Goal: Transaction & Acquisition: Subscribe to service/newsletter

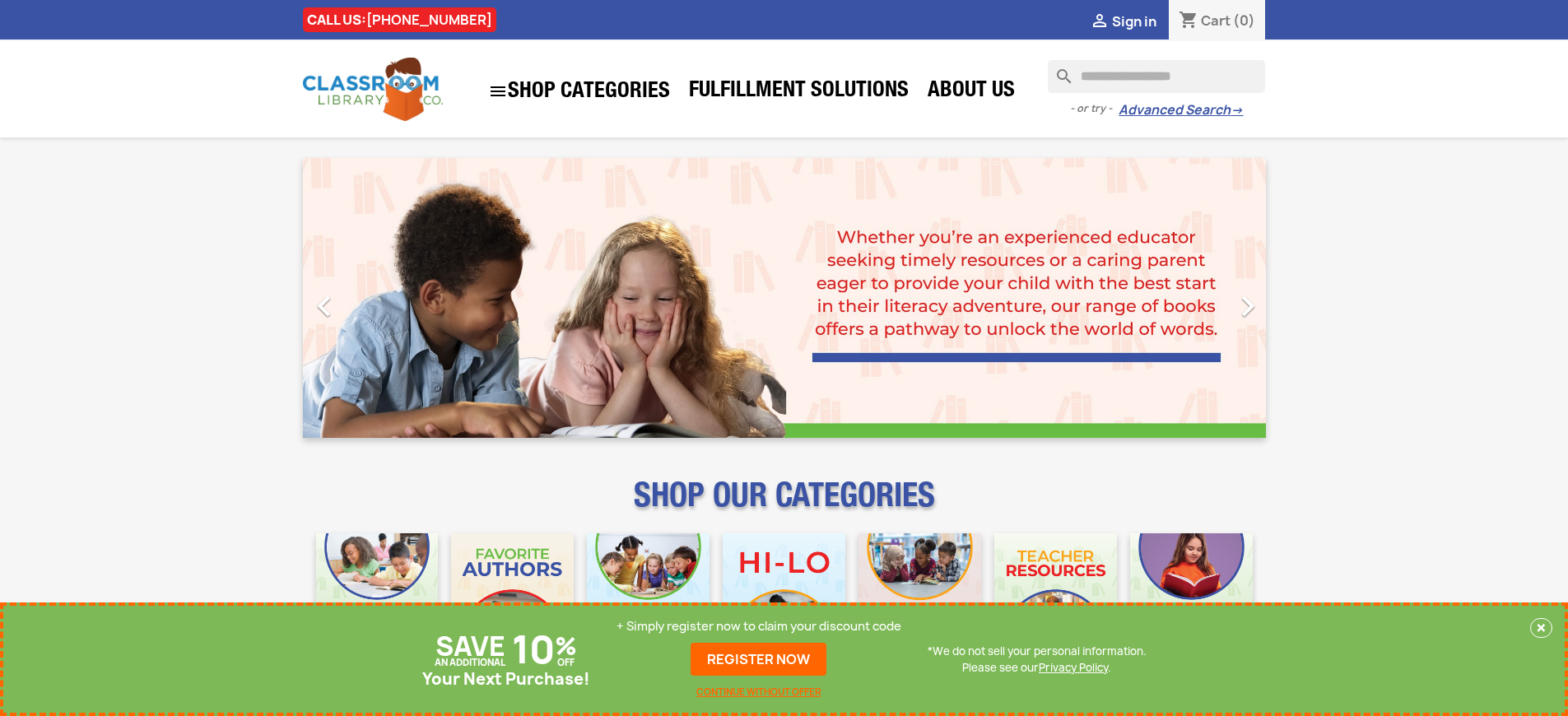
click at [759, 626] on p "+ Simply register now to claim your discount code" at bounding box center [759, 626] width 285 height 17
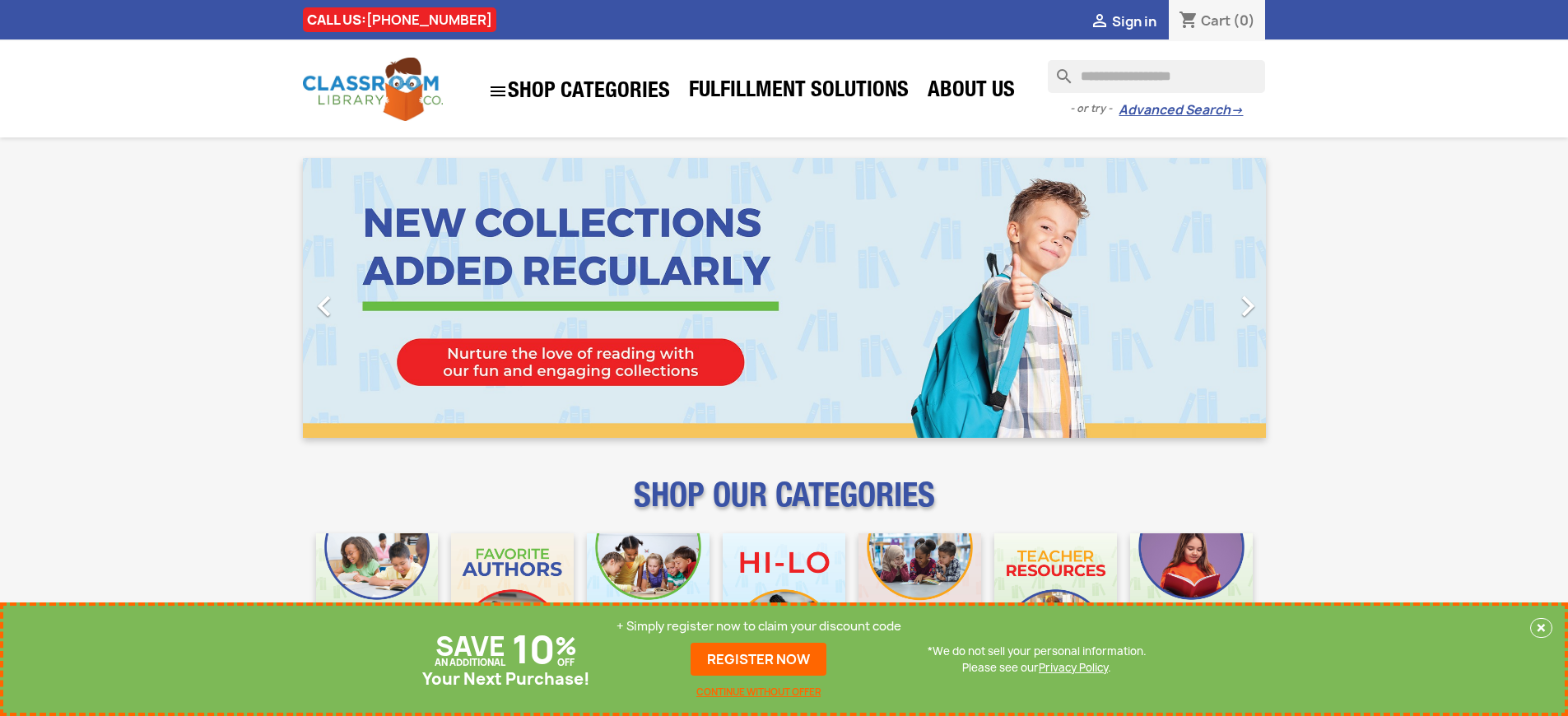
click at [759, 626] on p "+ Simply register now to claim your discount code" at bounding box center [759, 626] width 285 height 17
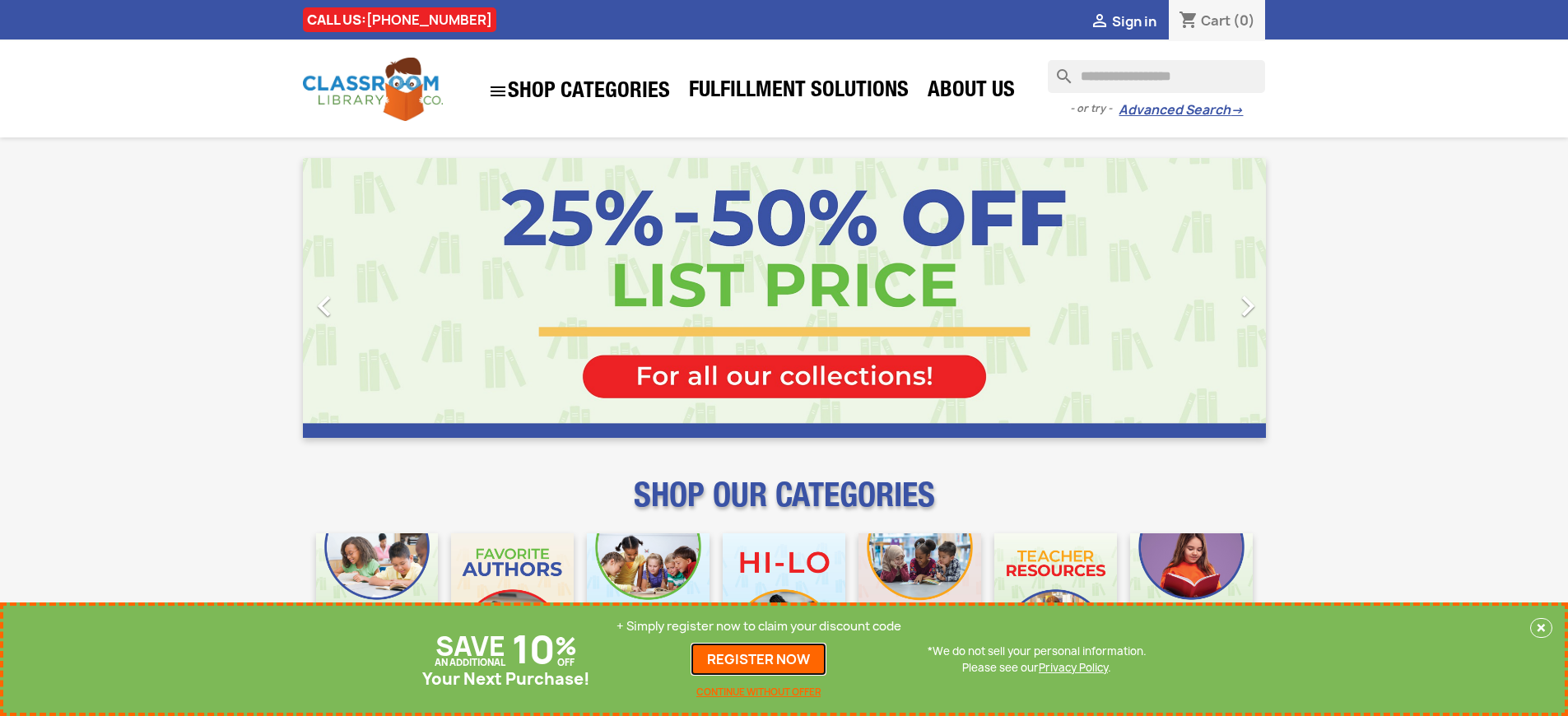
click at [759, 659] on link "REGISTER NOW" at bounding box center [759, 659] width 135 height 33
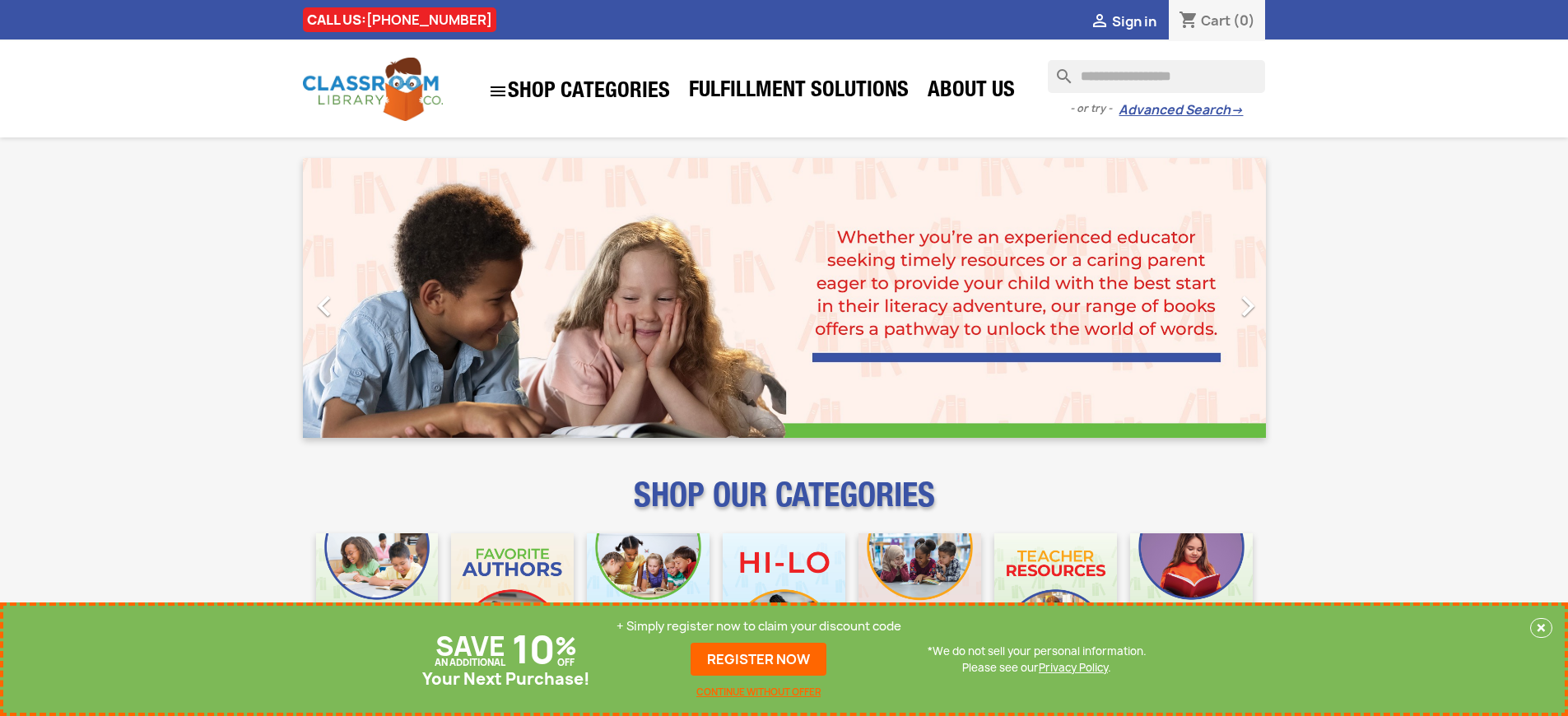
click at [759, 626] on p "+ Simply register now to claim your discount code" at bounding box center [759, 626] width 285 height 17
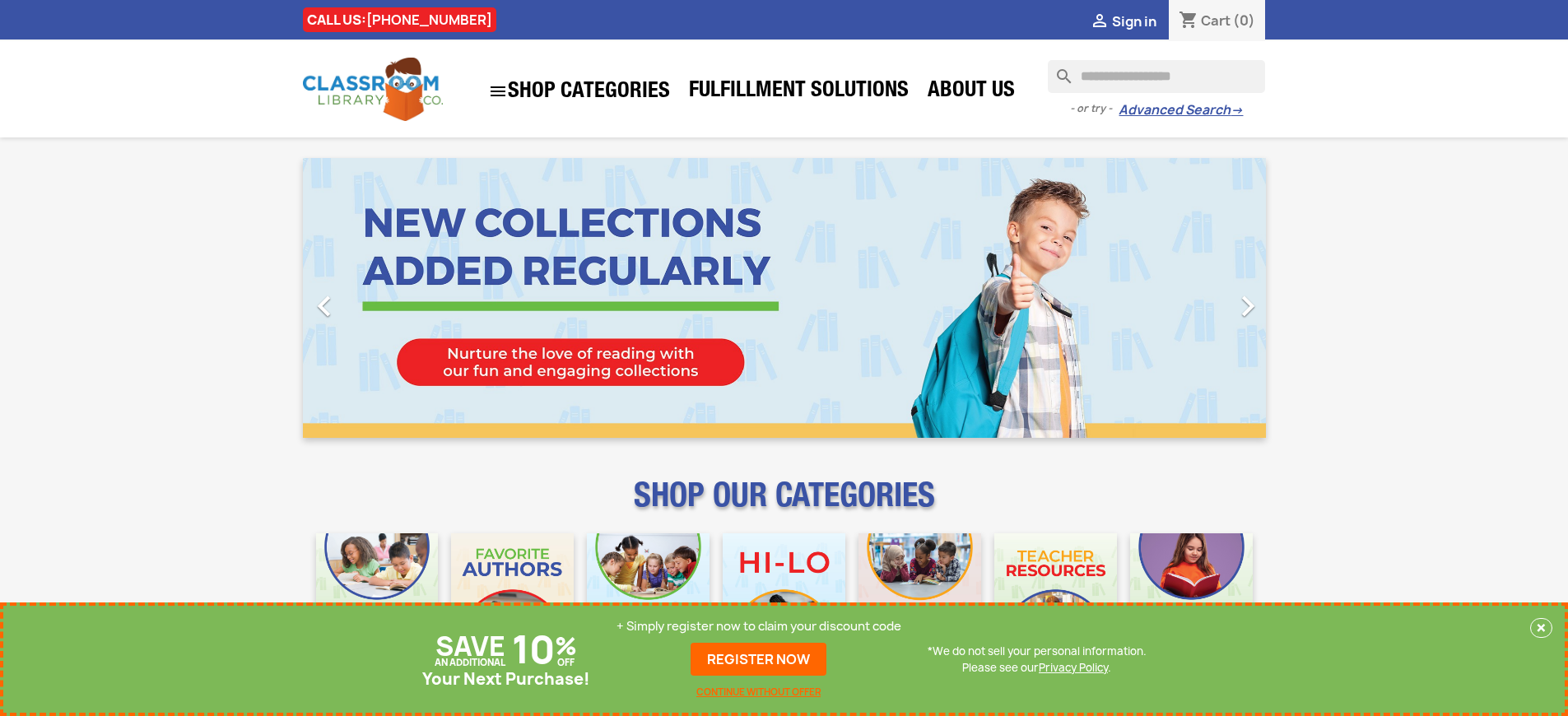
click at [759, 626] on p "+ Simply register now to claim your discount code" at bounding box center [759, 626] width 285 height 17
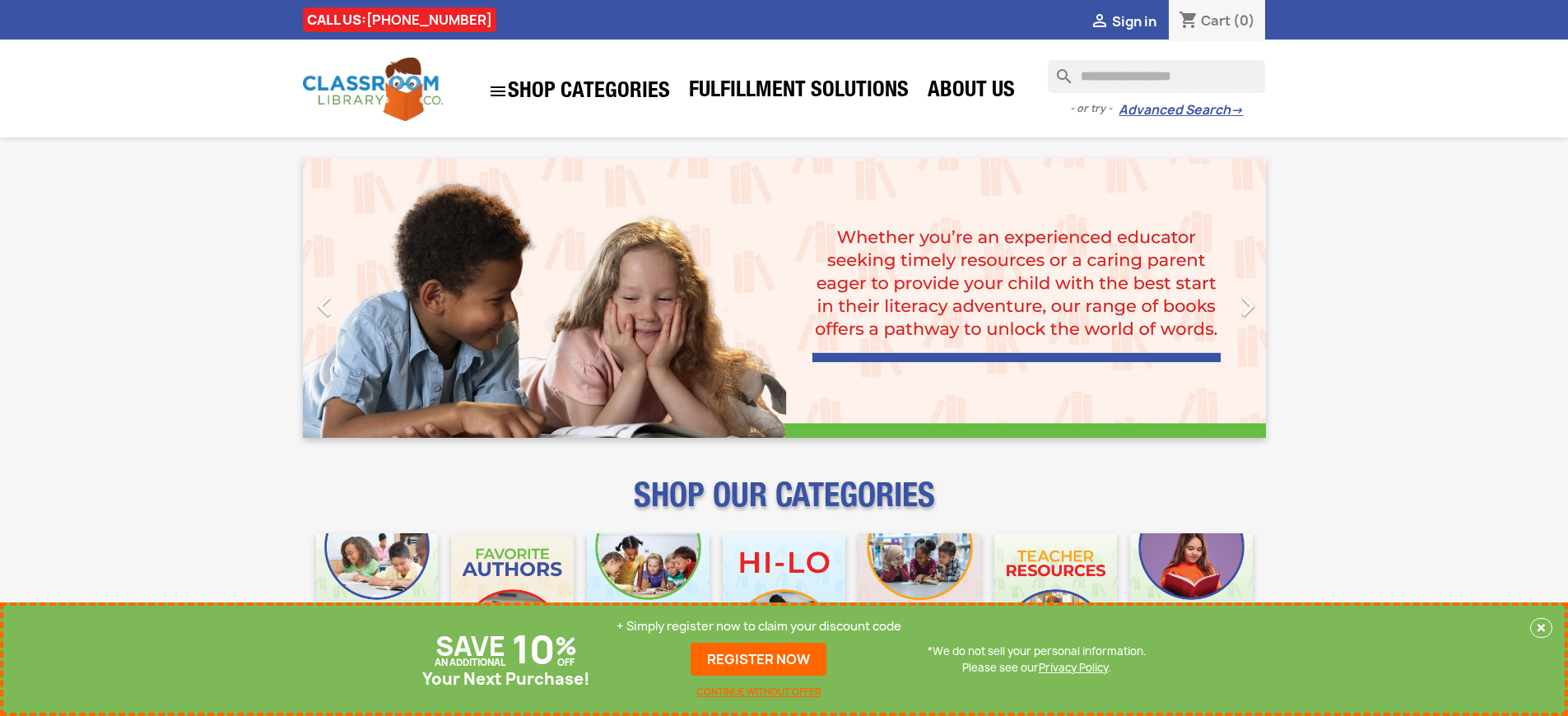
click at [759, 626] on p "+ Simply register now to claim your discount code" at bounding box center [759, 626] width 285 height 17
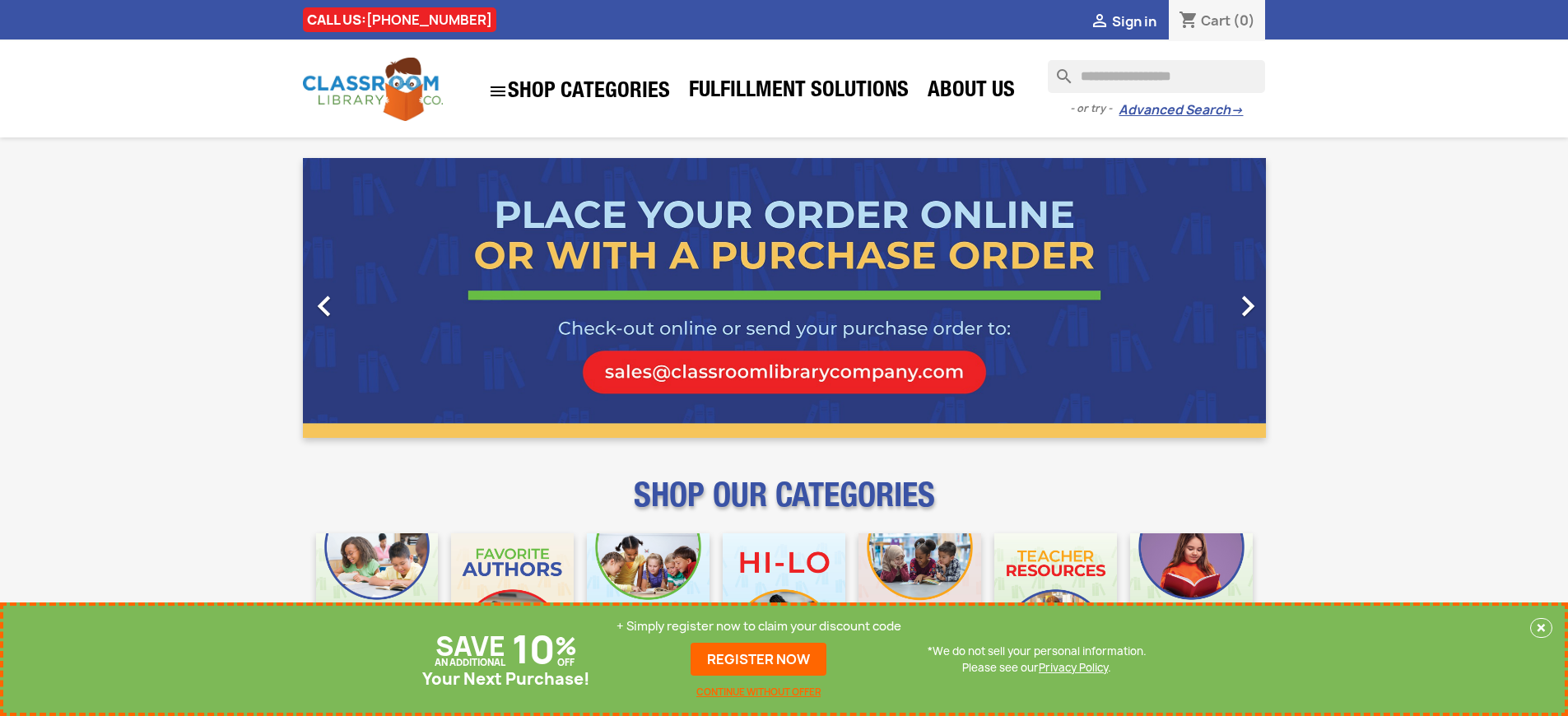
click at [759, 626] on p "+ Simply register now to claim your discount code" at bounding box center [759, 626] width 285 height 17
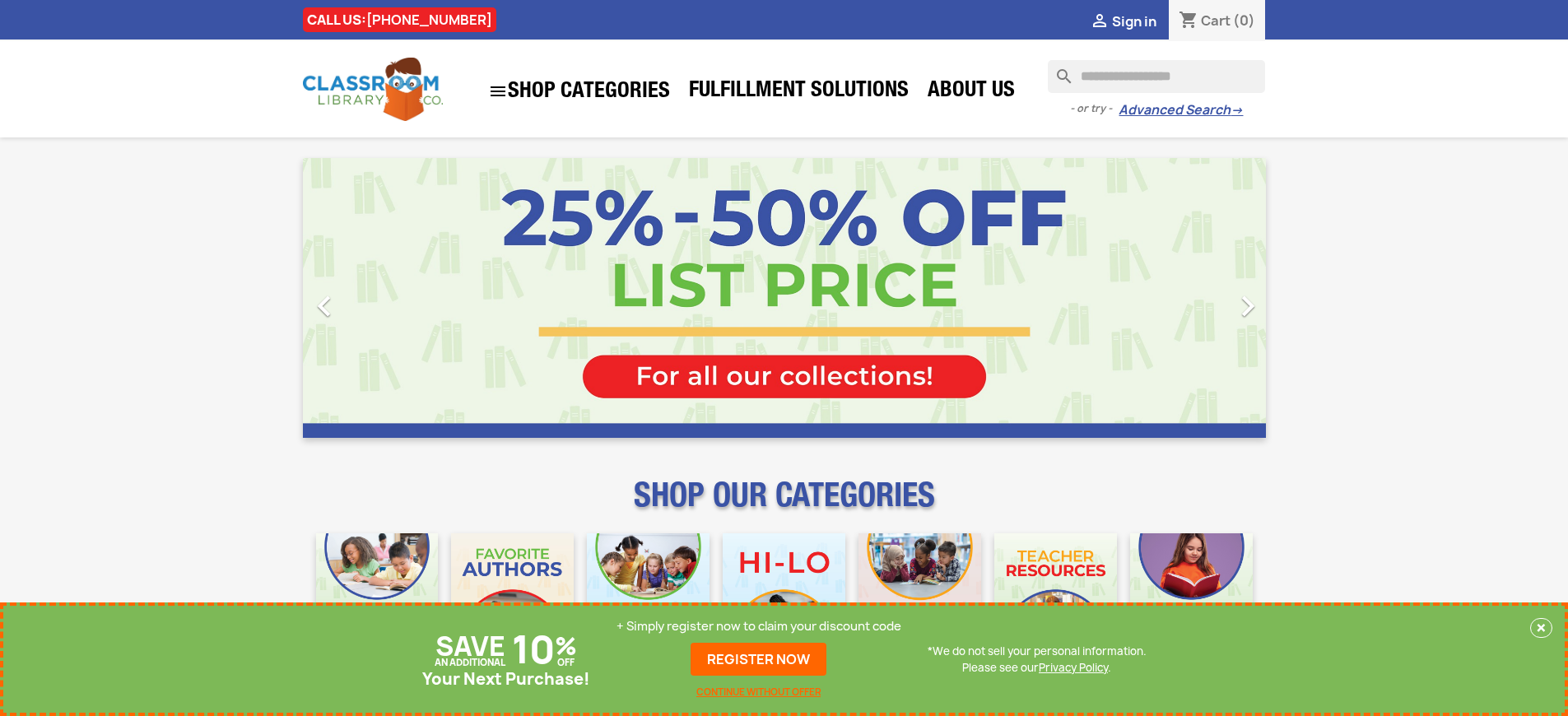
click at [759, 626] on p "+ Simply register now to claim your discount code" at bounding box center [759, 626] width 285 height 17
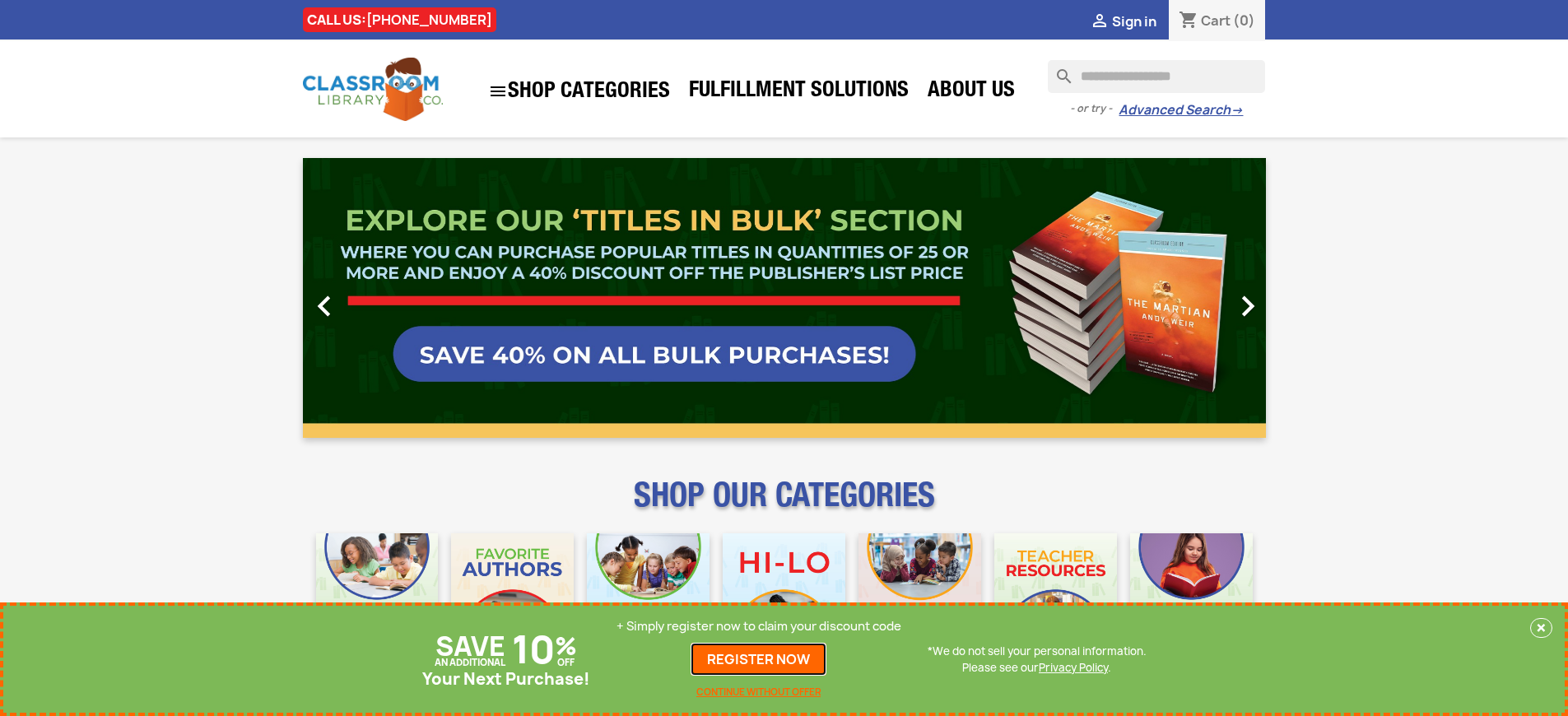
click at [759, 659] on link "REGISTER NOW" at bounding box center [759, 659] width 135 height 33
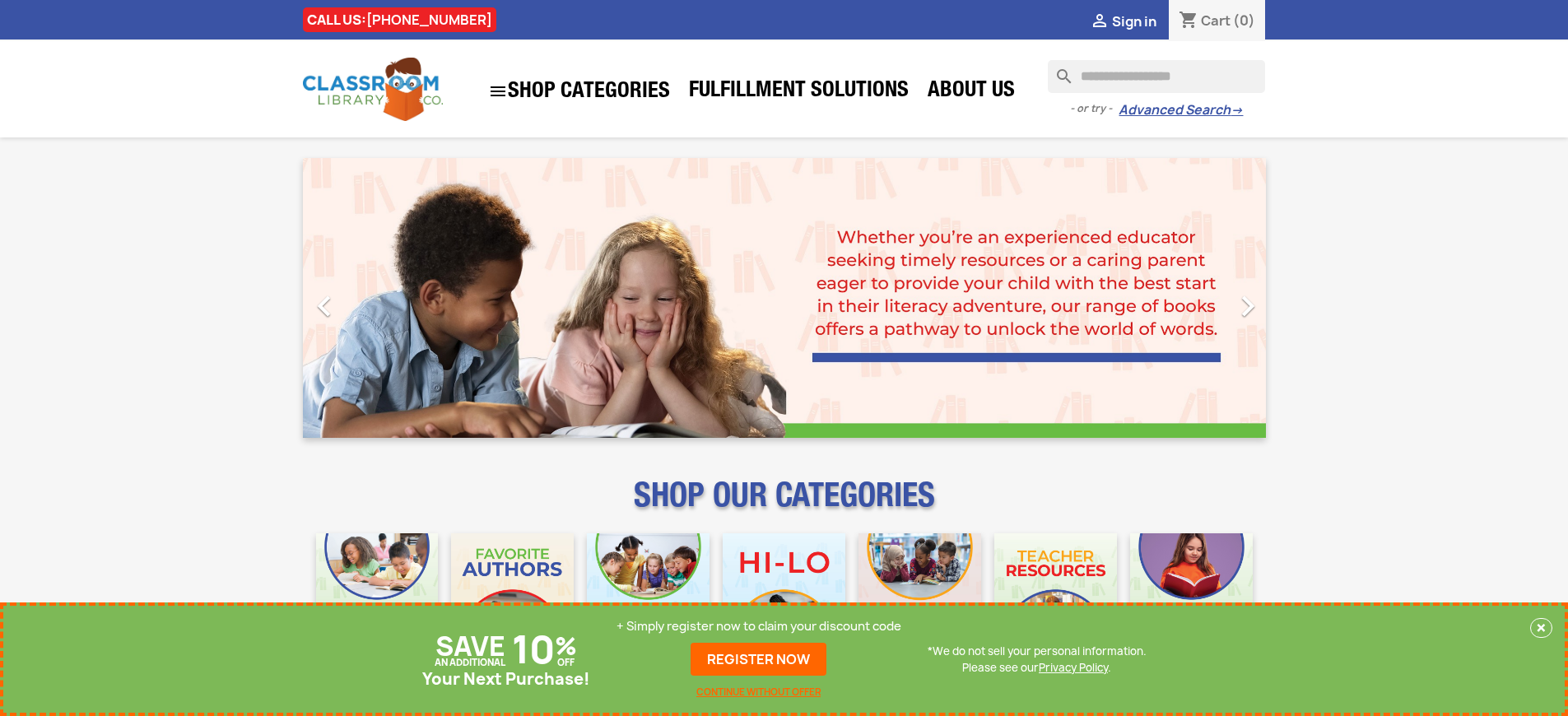
click at [759, 626] on p "+ Simply register now to claim your discount code" at bounding box center [759, 626] width 285 height 17
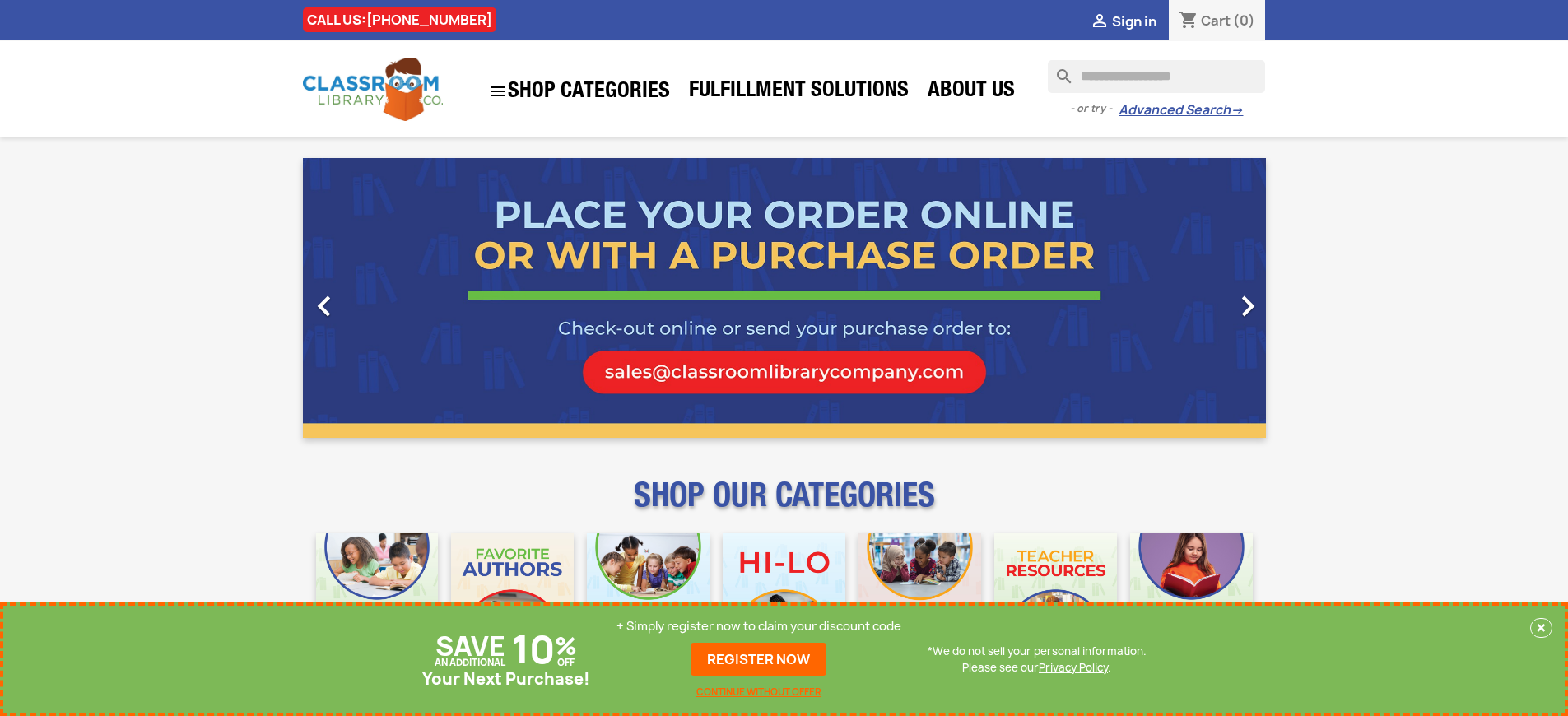
click at [759, 626] on p "+ Simply register now to claim your discount code" at bounding box center [759, 626] width 285 height 17
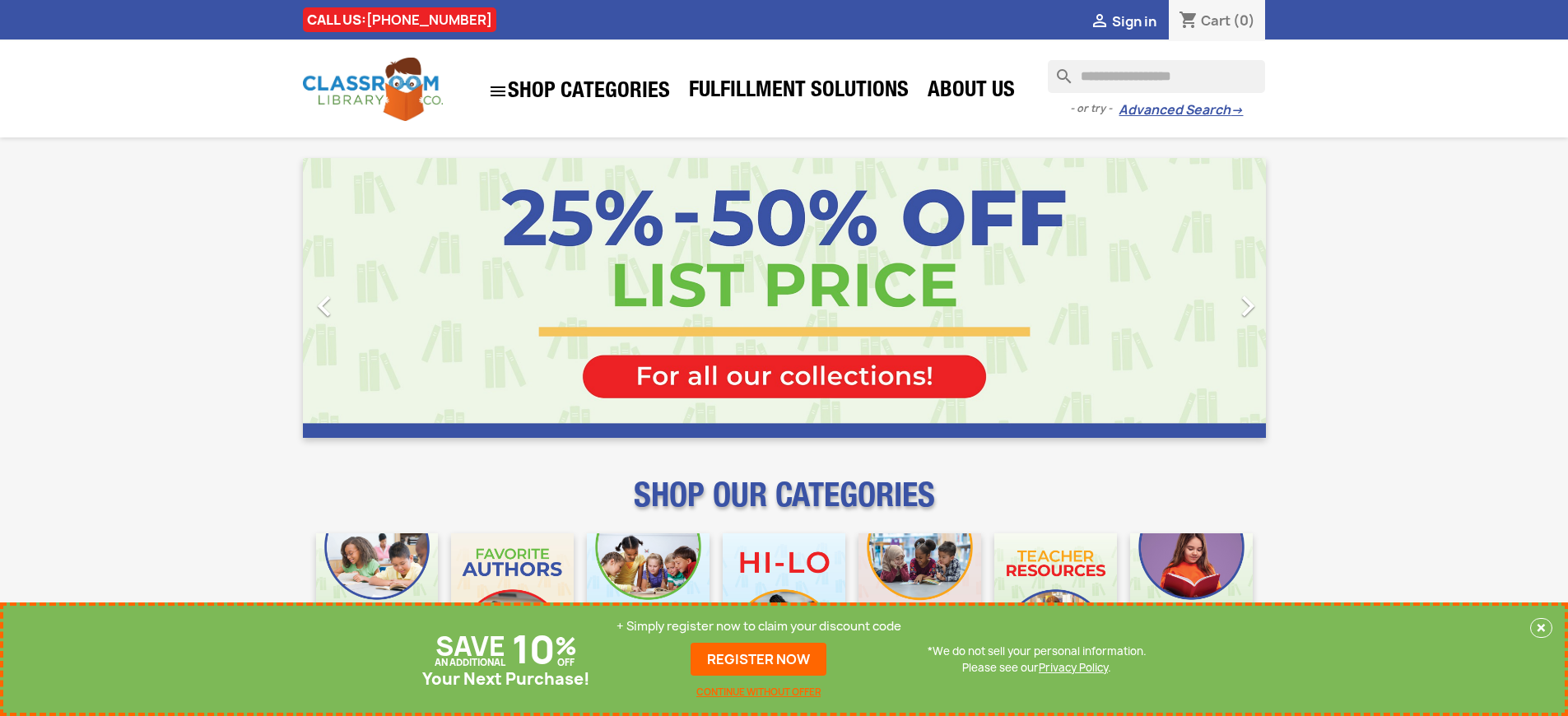
click at [759, 626] on p "+ Simply register now to claim your discount code" at bounding box center [759, 626] width 285 height 17
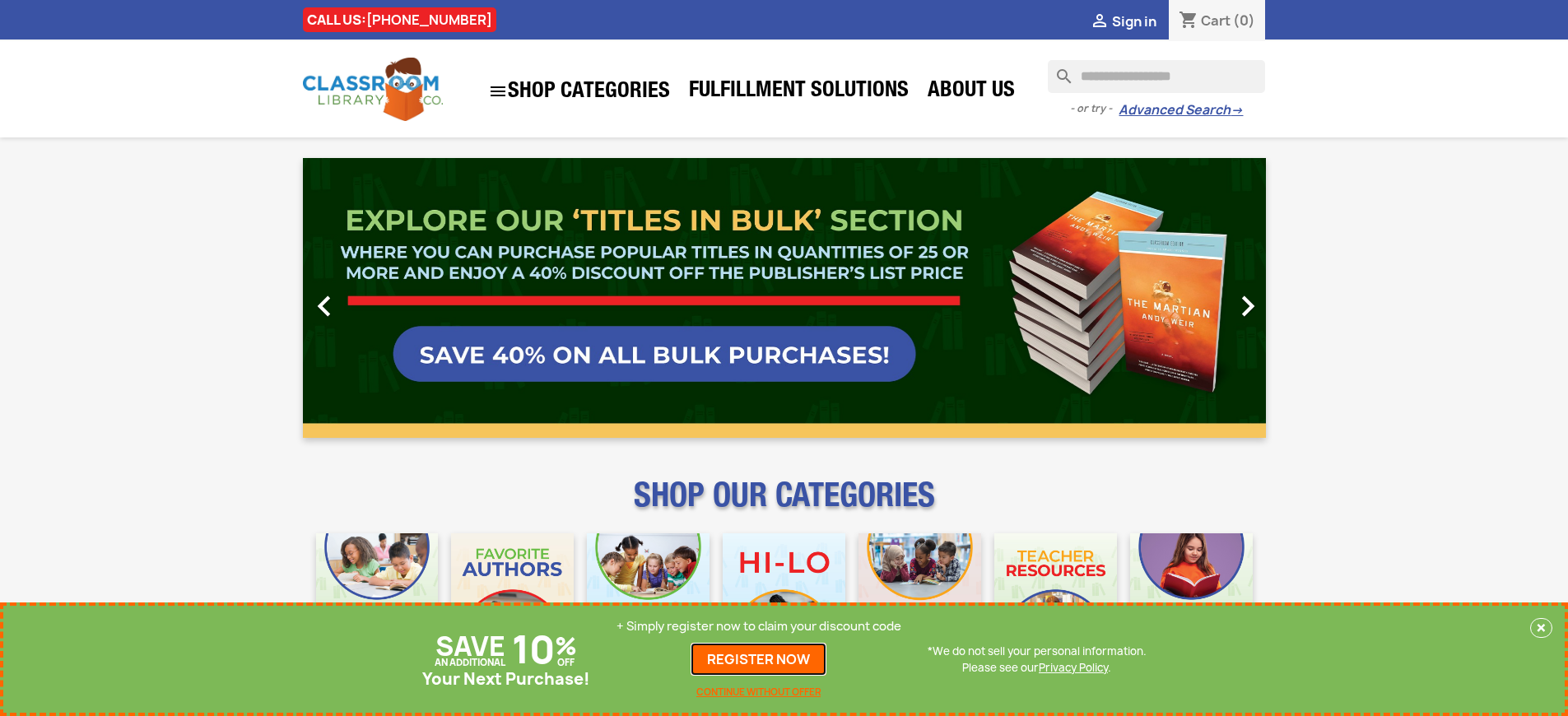
click at [759, 659] on link "REGISTER NOW" at bounding box center [759, 659] width 135 height 33
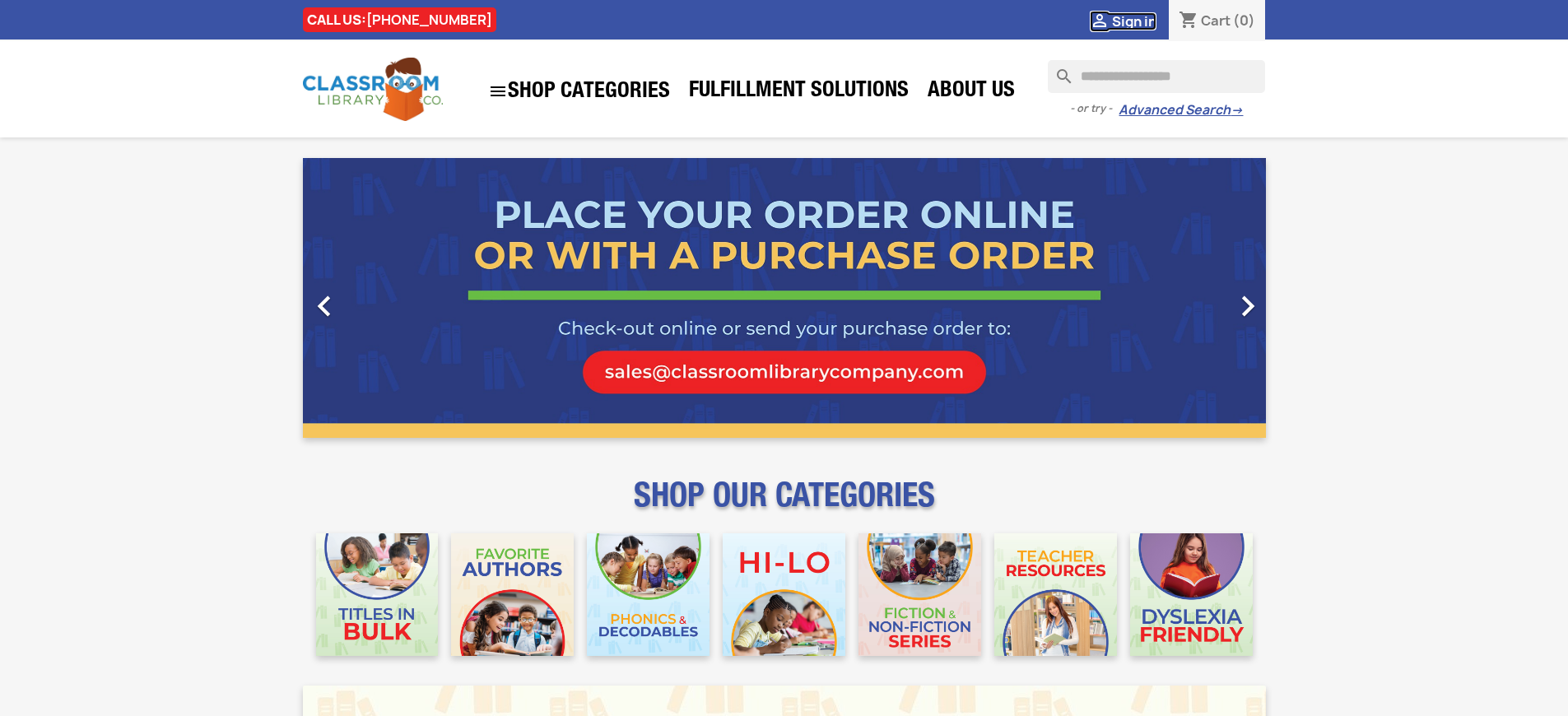
click at [1134, 21] on span "Sign in" at bounding box center [1134, 21] width 45 height 18
